Goal: Task Accomplishment & Management: Manage account settings

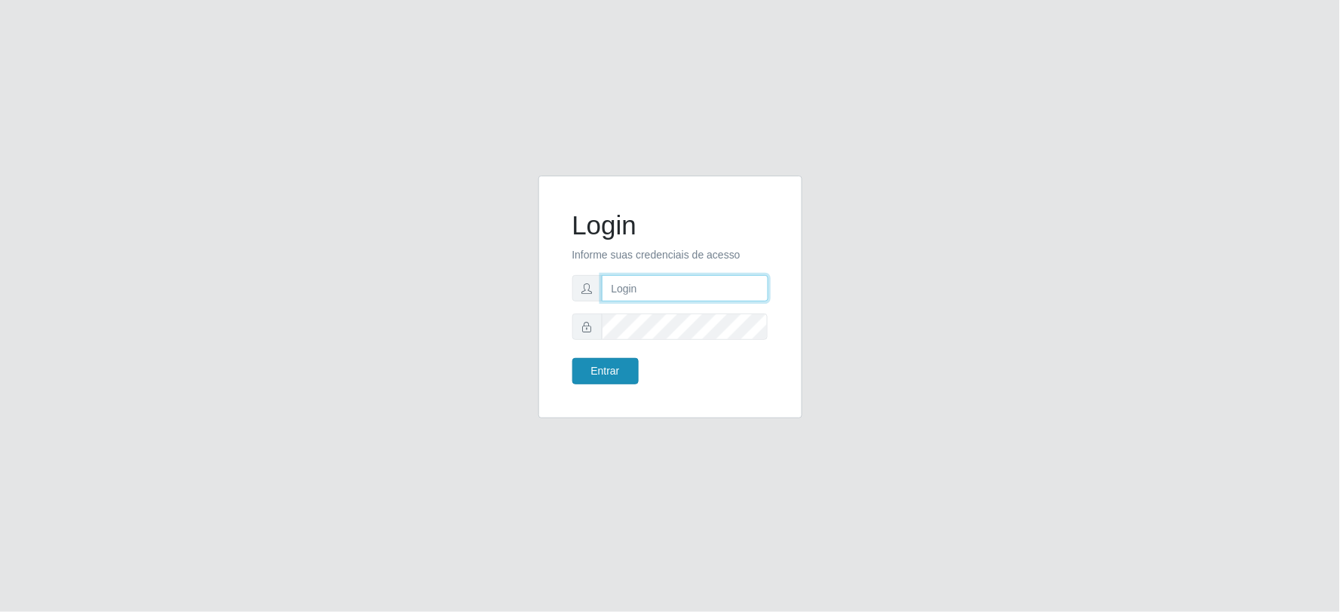
type input "[PERSON_NAME][EMAIL_ADDRESS][PERSON_NAME][DOMAIN_NAME]"
click at [597, 367] on button "Entrar" at bounding box center [605, 371] width 66 height 26
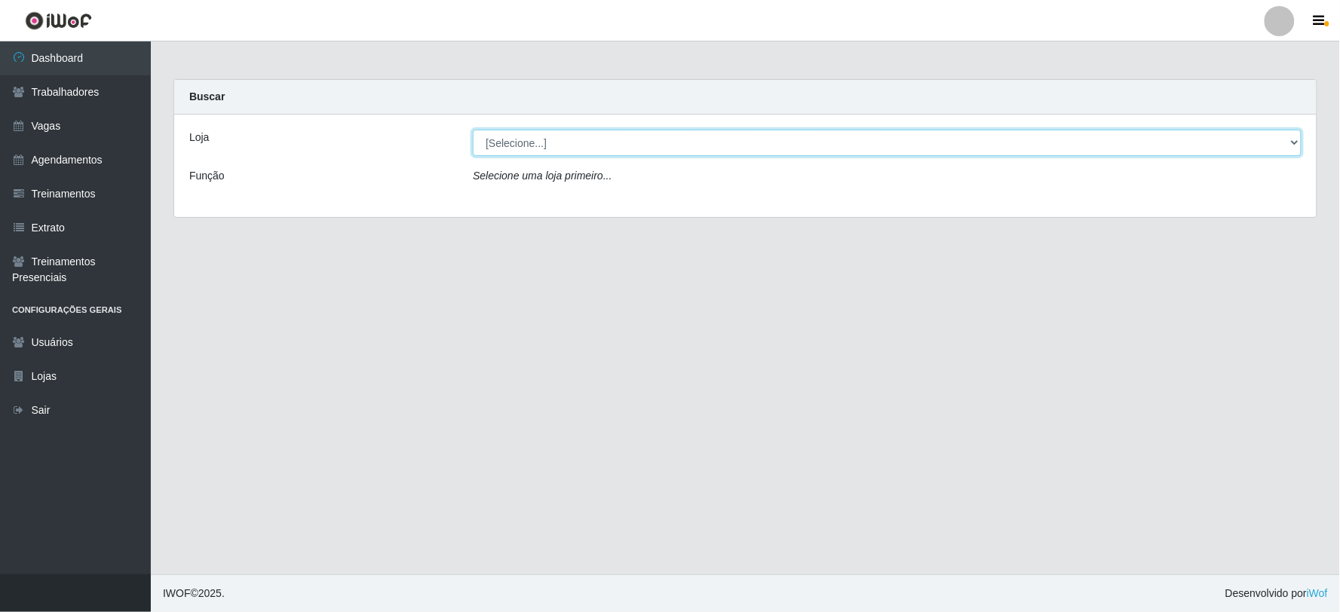
click at [584, 137] on select "[Selecione...] SuperFácil Atacado - Vale do Sol" at bounding box center [887, 143] width 829 height 26
select select "502"
click at [473, 130] on select "[Selecione...] SuperFácil Atacado - Vale do Sol" at bounding box center [887, 143] width 829 height 26
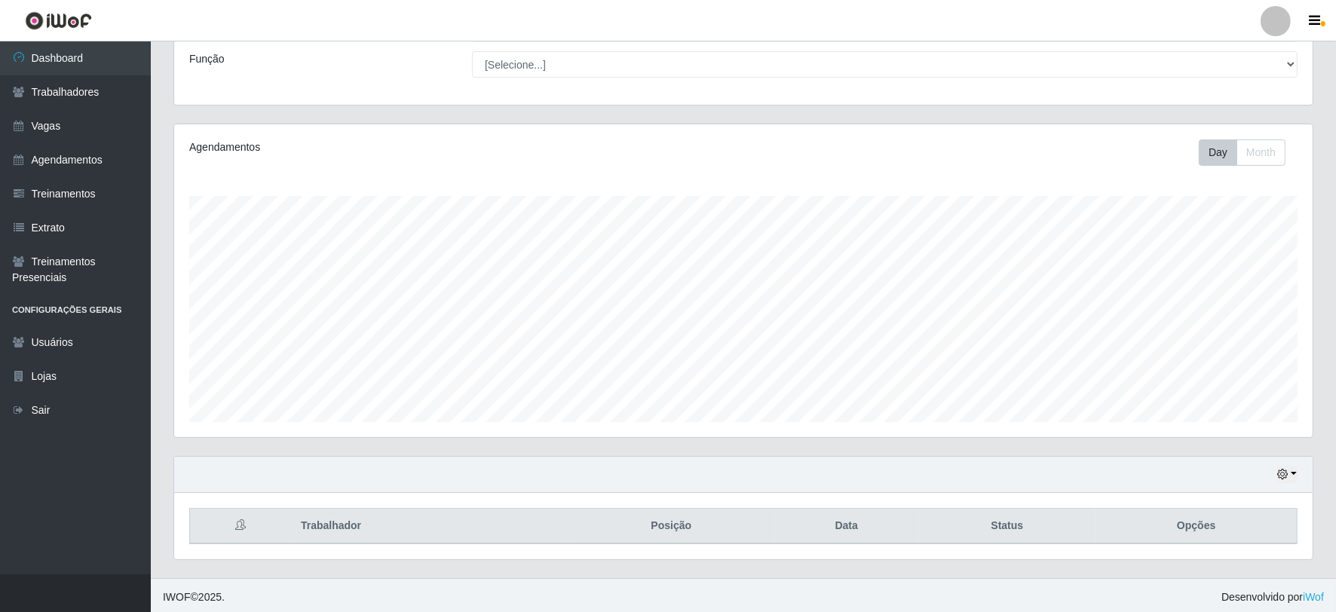
scroll to position [121, 0]
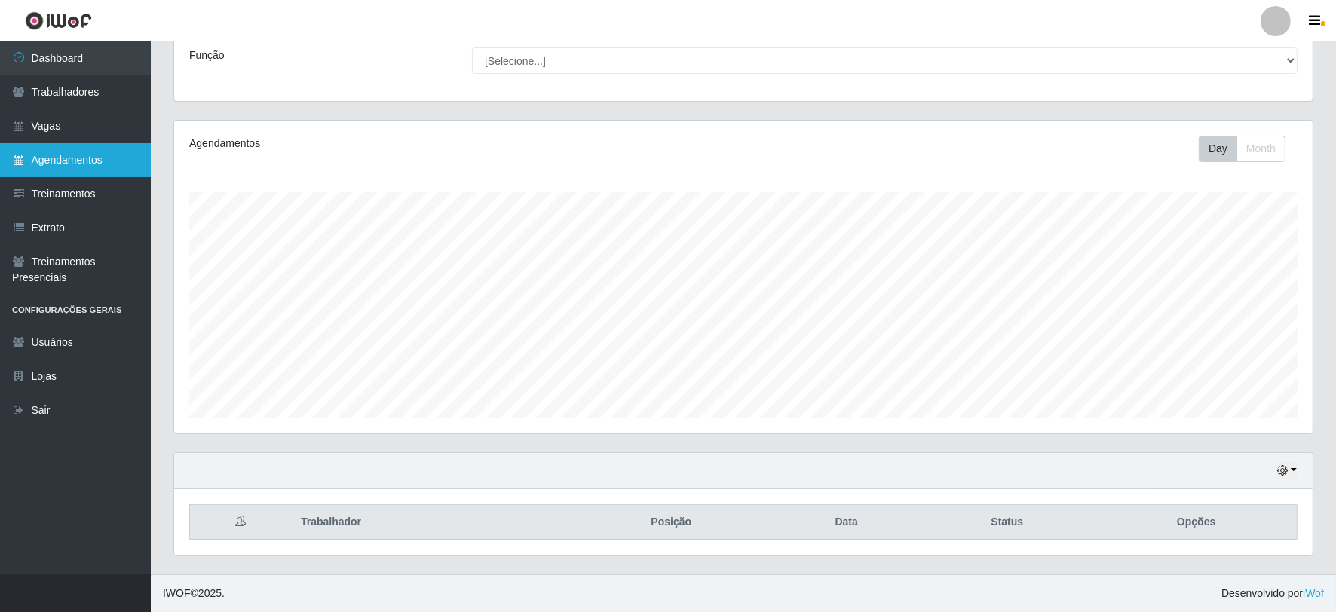
click at [84, 164] on link "Agendamentos" at bounding box center [75, 160] width 151 height 34
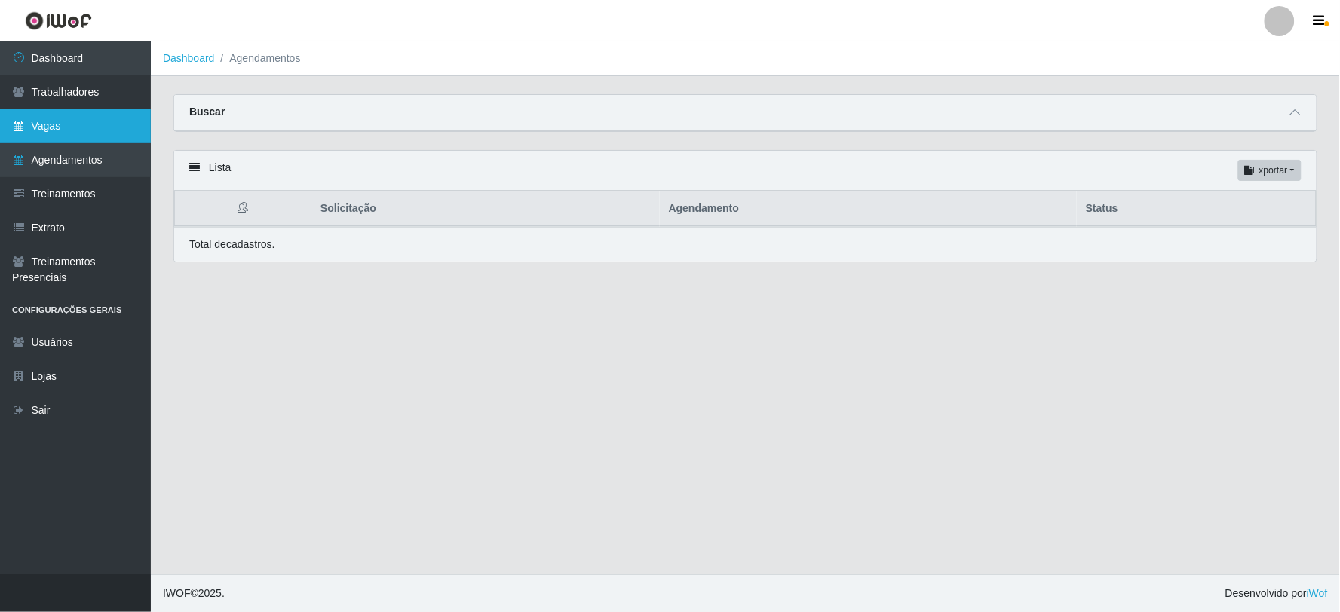
click at [92, 116] on link "Vagas" at bounding box center [75, 126] width 151 height 34
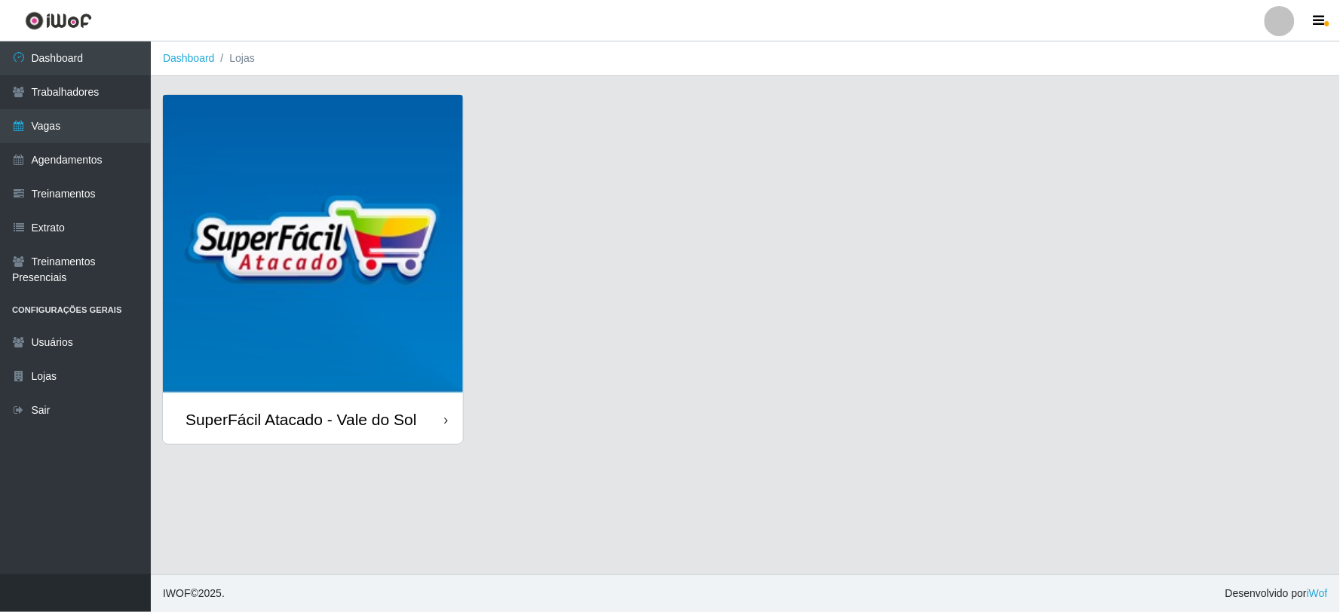
click at [338, 264] on img at bounding box center [313, 245] width 300 height 300
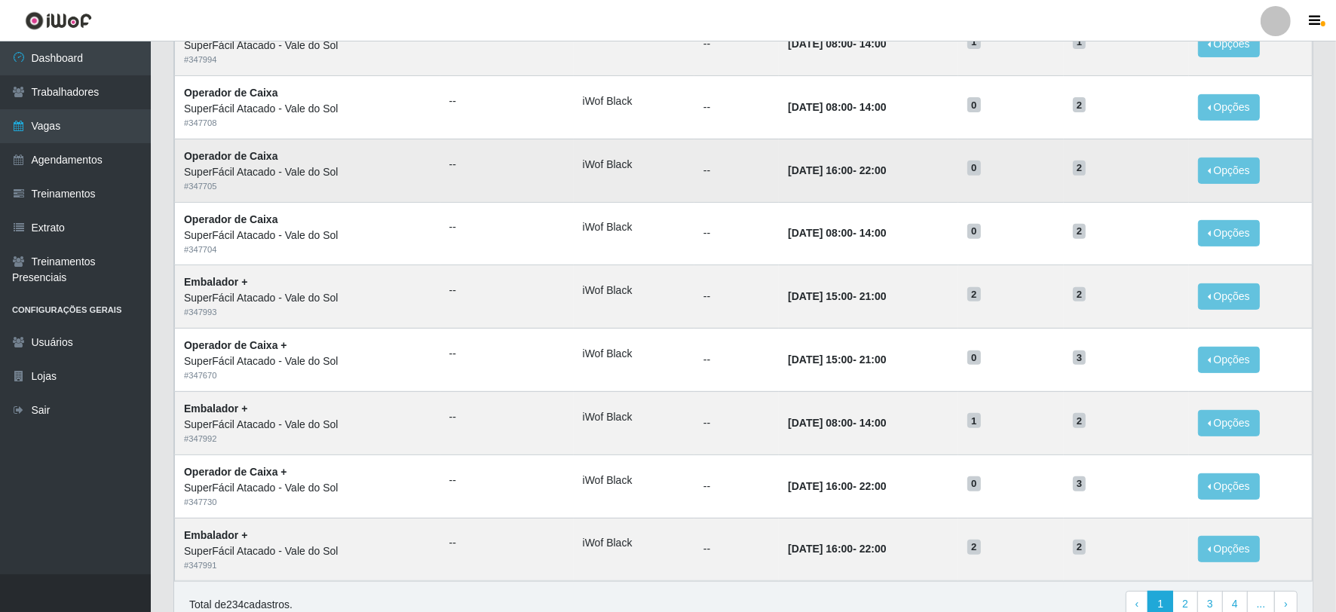
scroll to position [666, 0]
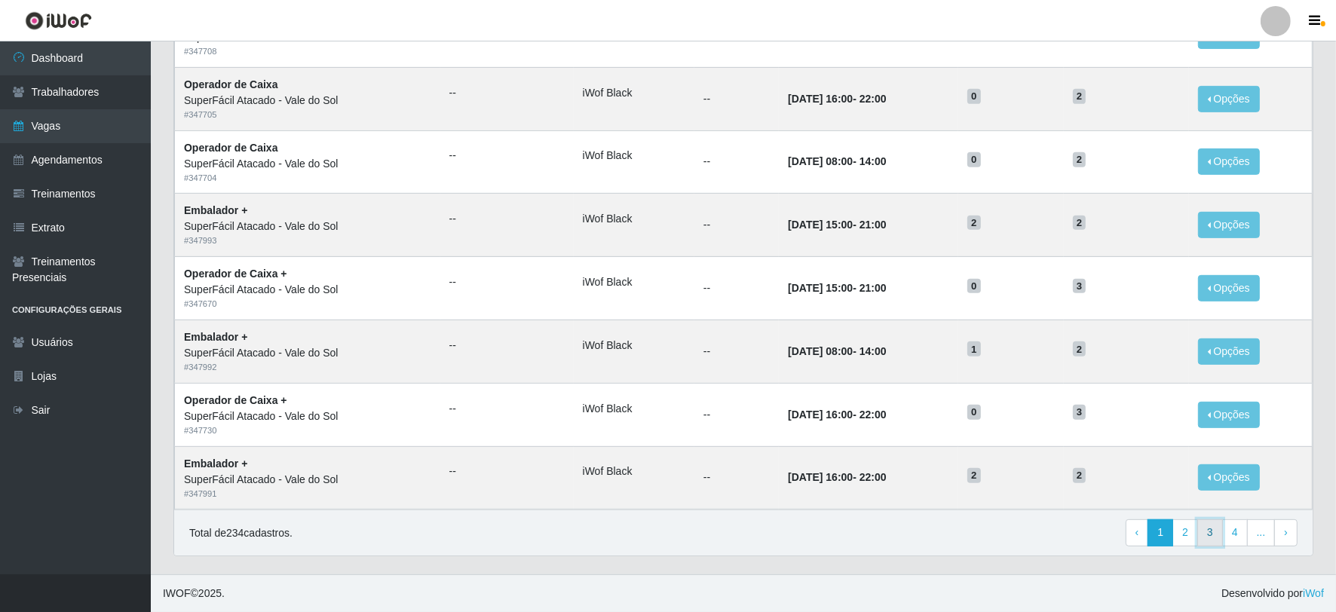
click at [1216, 532] on link "3" at bounding box center [1211, 533] width 26 height 27
click at [1133, 528] on link "2" at bounding box center [1137, 533] width 26 height 27
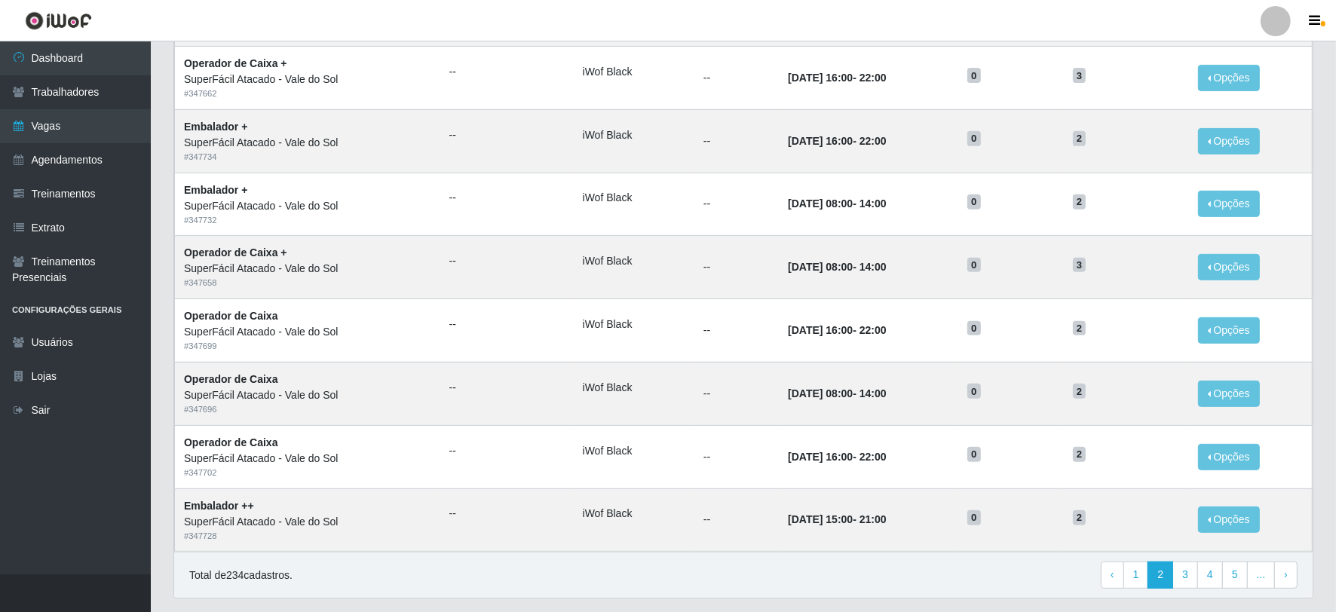
scroll to position [666, 0]
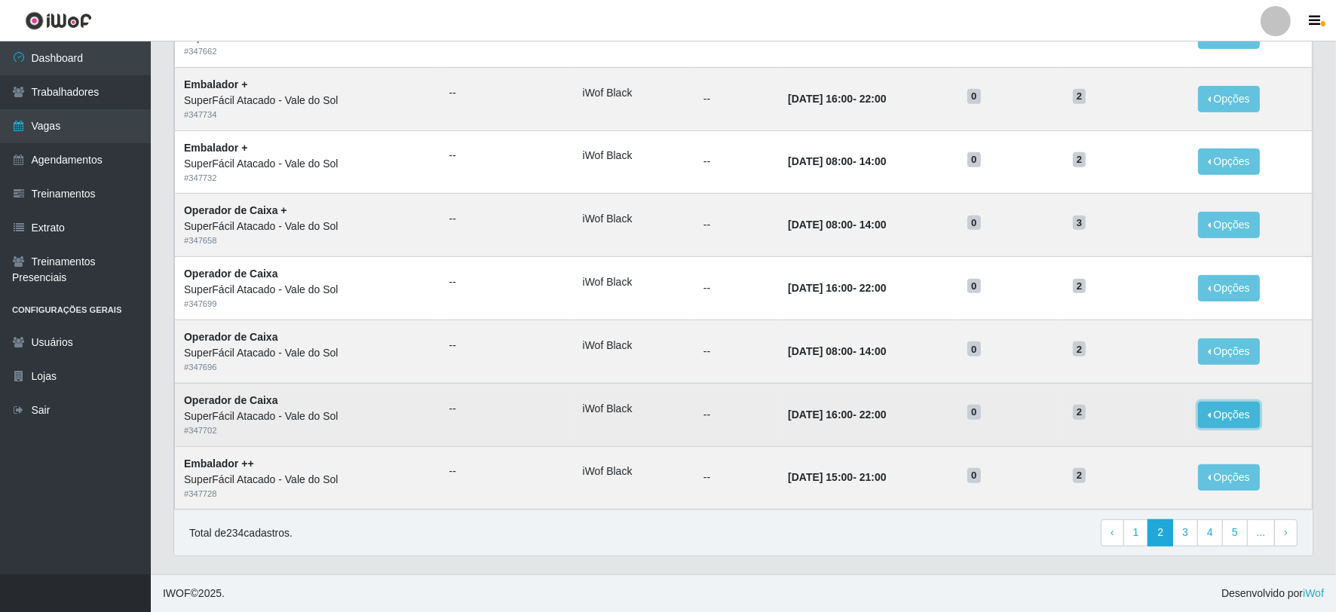
click at [1253, 419] on button "Opções" at bounding box center [1229, 415] width 62 height 26
click at [810, 419] on time "[DATE] 16:00" at bounding box center [820, 415] width 65 height 12
click at [591, 418] on td "iWof Black" at bounding box center [634, 414] width 121 height 63
click at [590, 416] on li "iWof Black" at bounding box center [634, 409] width 103 height 16
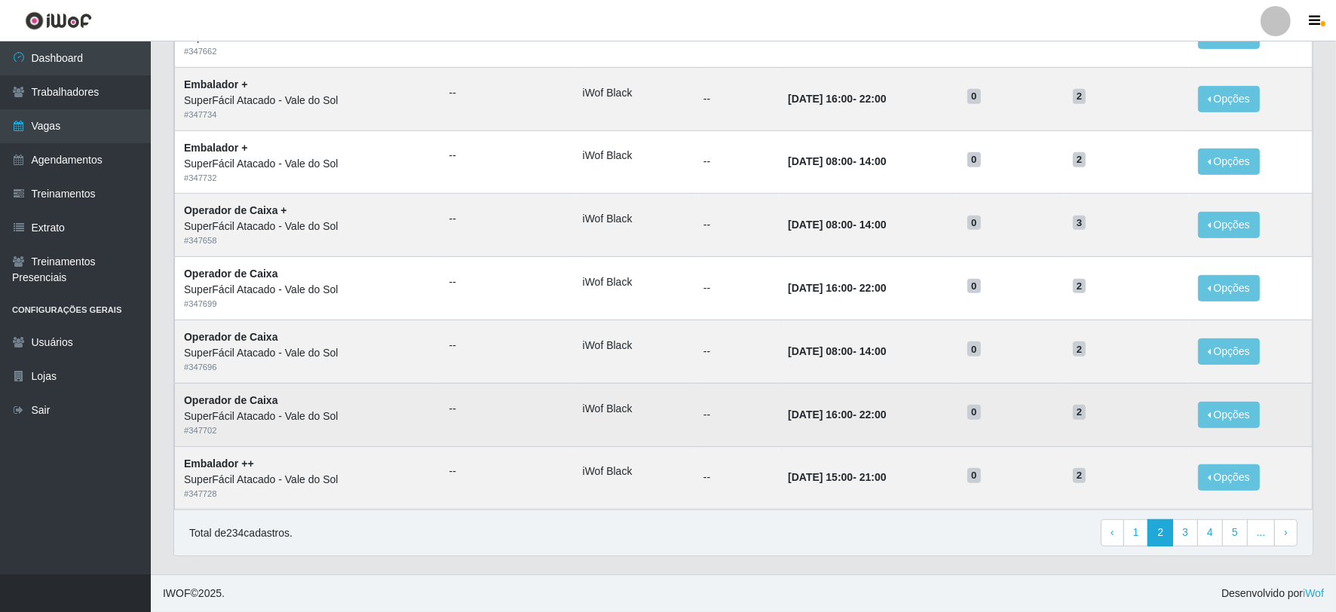
click at [220, 401] on strong "Operador de Caixa" at bounding box center [231, 400] width 94 height 12
